Goal: Transaction & Acquisition: Subscribe to service/newsletter

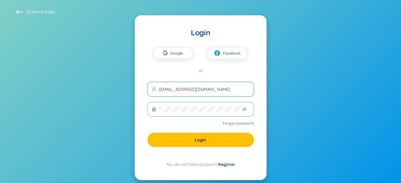
type input "hau.le@iprospect.com"
click at [174, 113] on span at bounding box center [200, 109] width 106 height 15
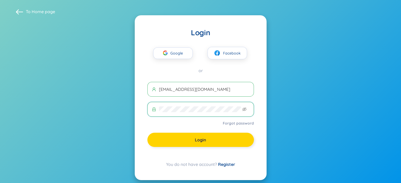
click at [197, 140] on span "Login" at bounding box center [200, 140] width 11 height 6
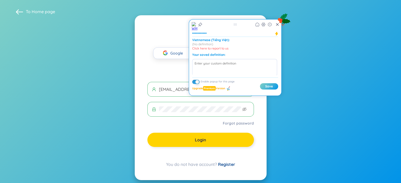
click at [190, 142] on button "Login" at bounding box center [200, 140] width 106 height 14
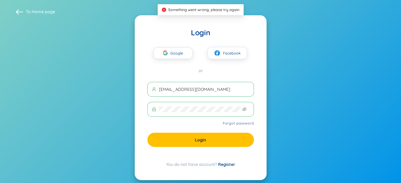
click at [224, 164] on link "Register" at bounding box center [226, 164] width 17 height 5
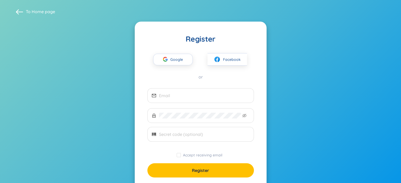
type input "hau.le@iprospect.com"
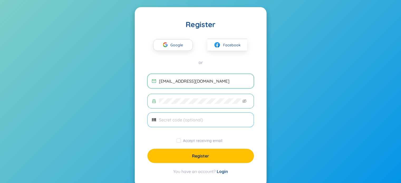
scroll to position [26, 0]
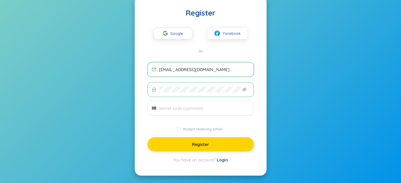
click at [205, 142] on span "Register" at bounding box center [200, 144] width 17 height 6
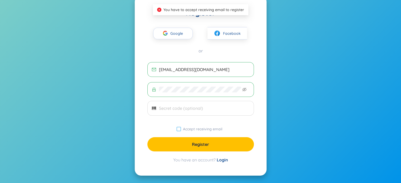
click at [184, 131] on span "Accept receiving email" at bounding box center [202, 129] width 43 height 5
click at [181, 131] on input "Accept receiving email" at bounding box center [178, 129] width 4 height 4
checkbox input "true"
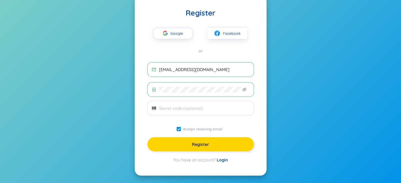
click at [185, 144] on button "Register" at bounding box center [200, 144] width 106 height 14
